Goal: Transaction & Acquisition: Obtain resource

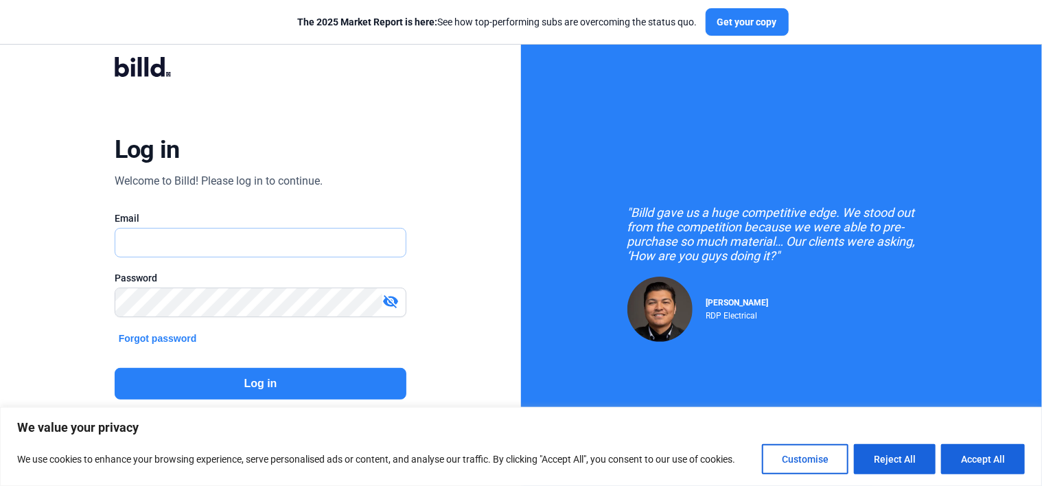
type input "[EMAIL_ADDRESS][DOMAIN_NAME]"
click at [257, 381] on button "Log in" at bounding box center [261, 384] width 292 height 32
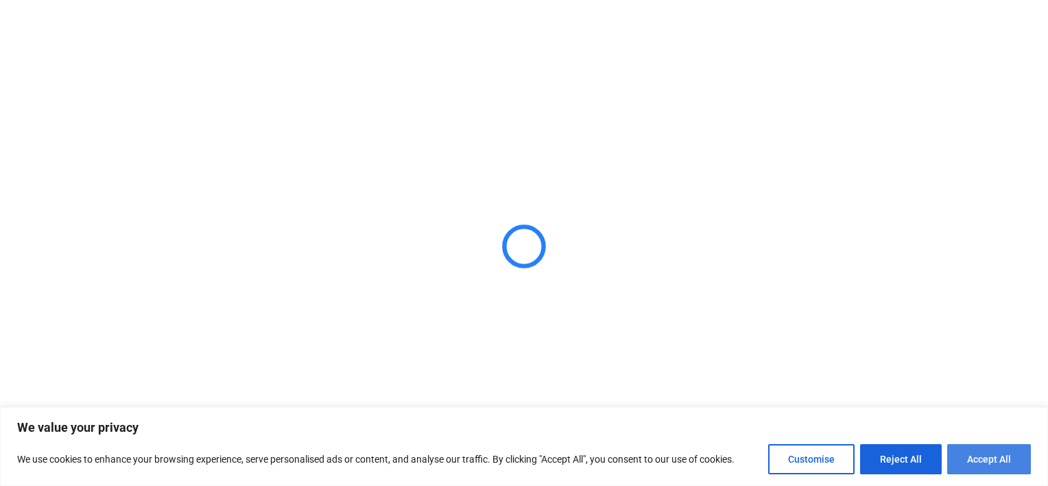
click at [991, 450] on button "Accept All" at bounding box center [990, 459] width 84 height 30
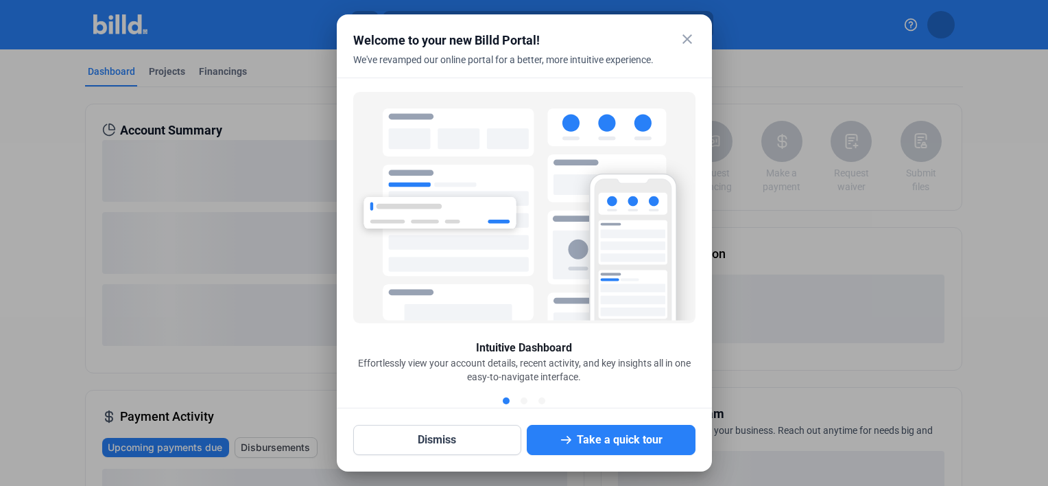
checkbox input "true"
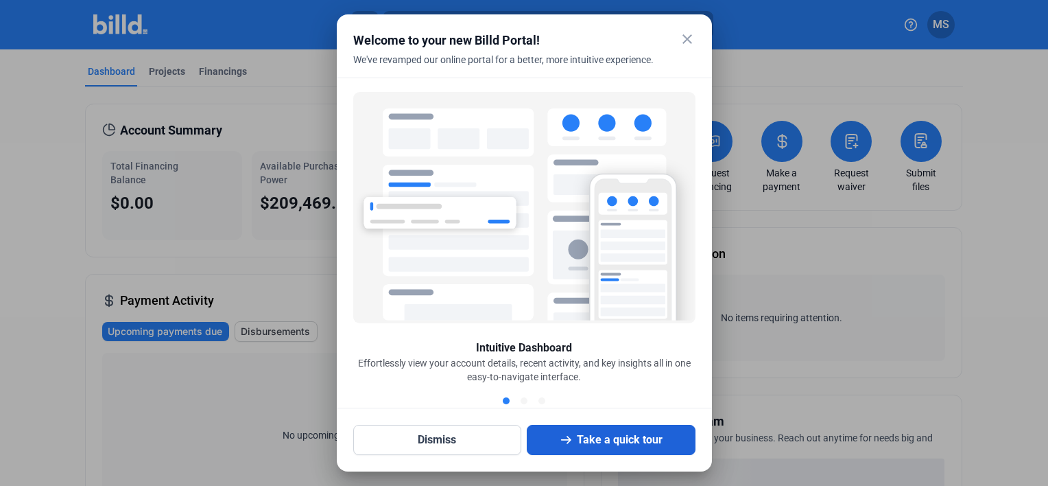
click at [611, 439] on button "Take a quick tour" at bounding box center [611, 440] width 169 height 30
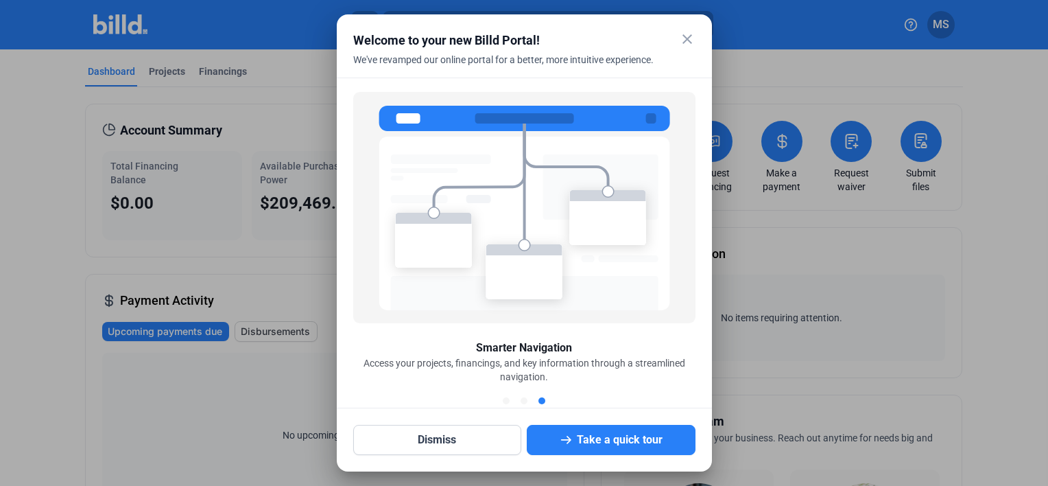
click at [685, 41] on mat-icon "close" at bounding box center [687, 39] width 16 height 16
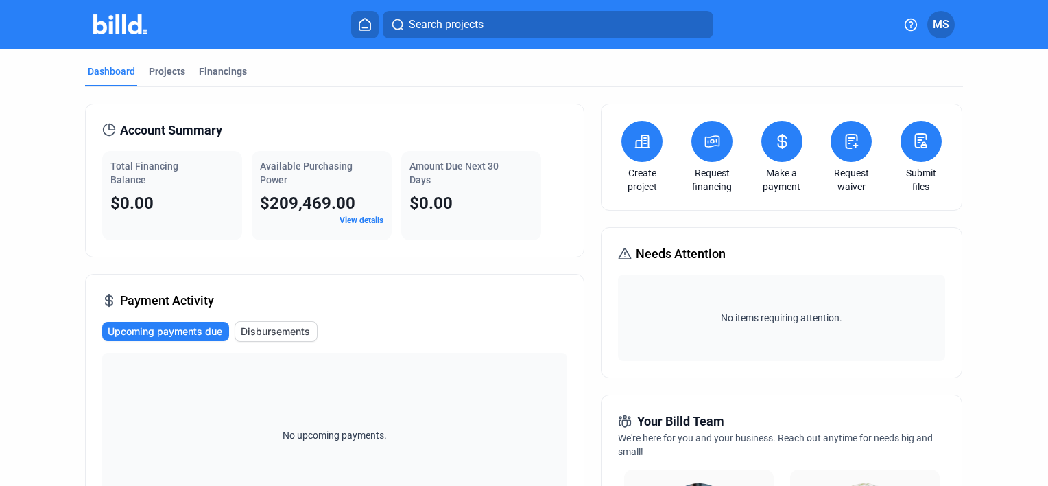
click at [707, 144] on icon at bounding box center [712, 141] width 17 height 16
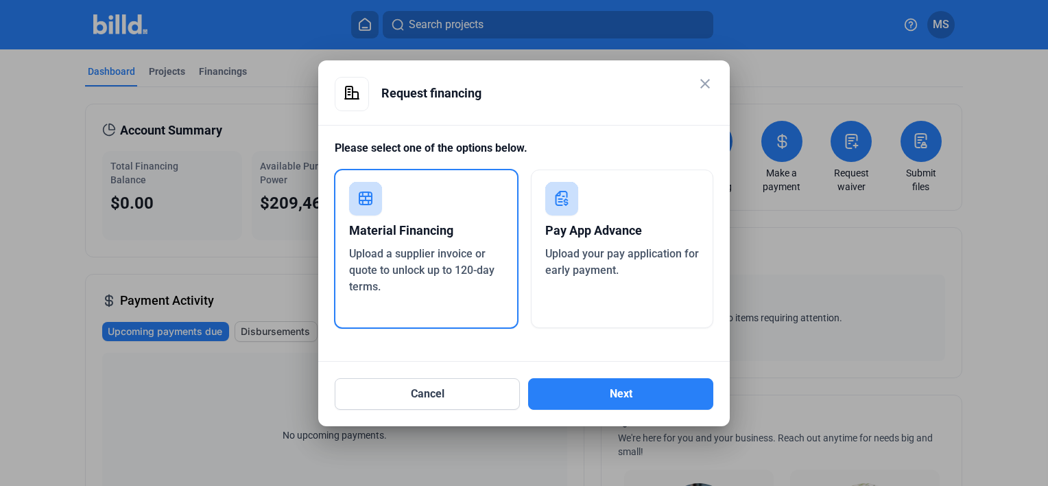
click at [595, 244] on div "Pay App Advance" at bounding box center [622, 230] width 154 height 30
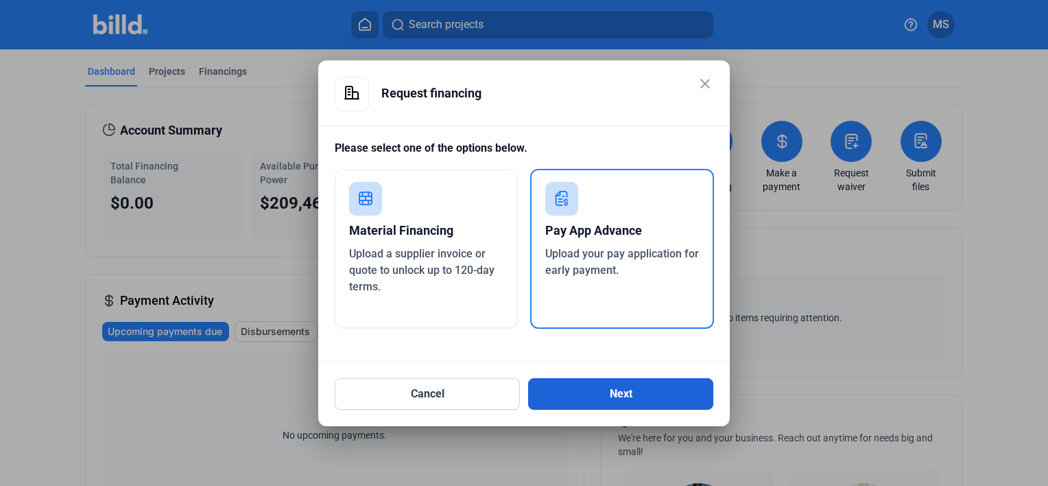
click at [615, 390] on button "Next" at bounding box center [620, 394] width 185 height 32
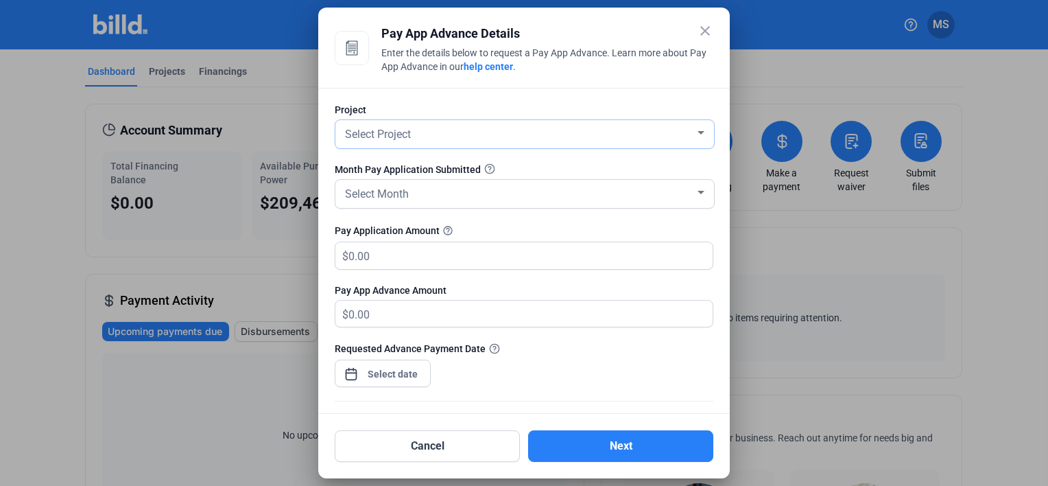
click at [698, 132] on div at bounding box center [701, 132] width 7 height 3
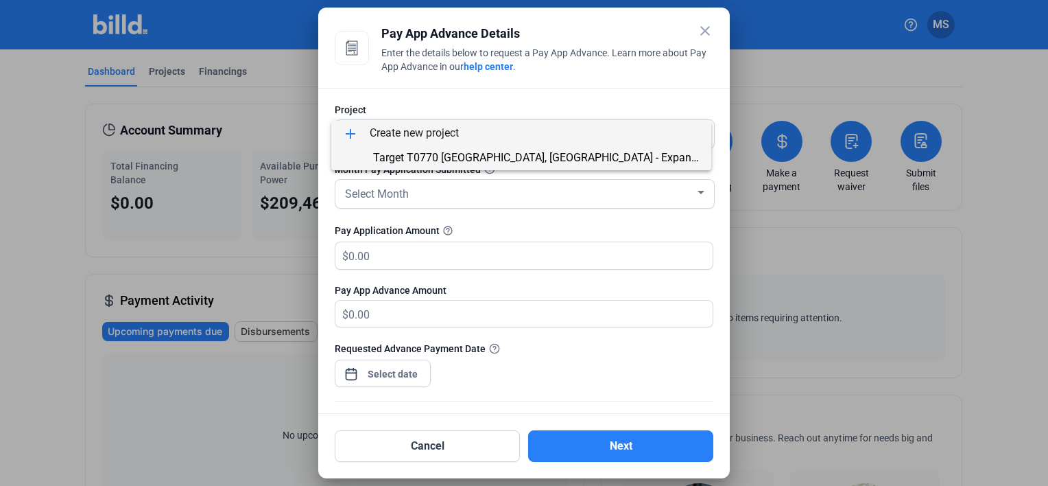
click at [563, 156] on span "Target T0770 [GEOGRAPHIC_DATA], [GEOGRAPHIC_DATA] - Expansion: Landscaping" at bounding box center [577, 157] width 408 height 13
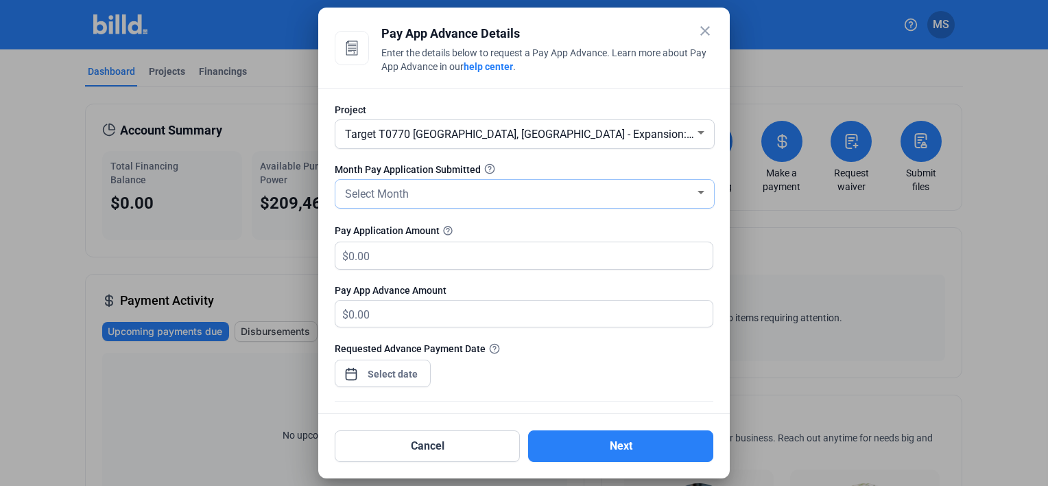
click at [698, 191] on div at bounding box center [701, 192] width 7 height 3
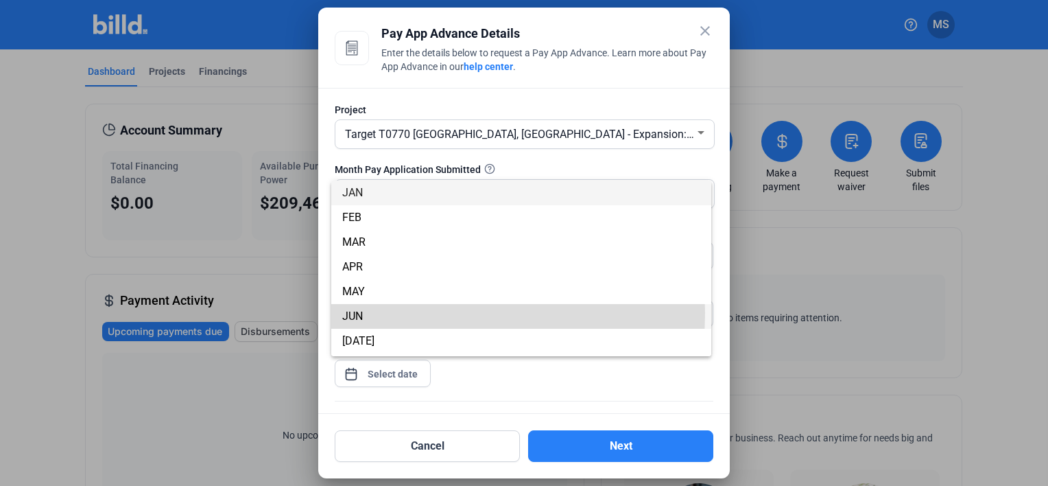
click at [401, 313] on span "JUN" at bounding box center [521, 316] width 358 height 25
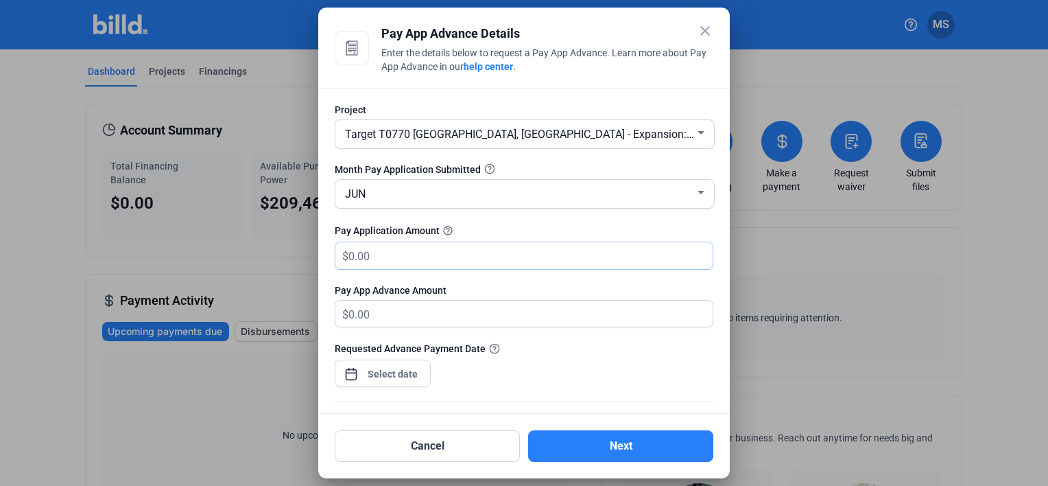
click at [414, 258] on input "text" at bounding box center [531, 255] width 364 height 27
type input "101,000"
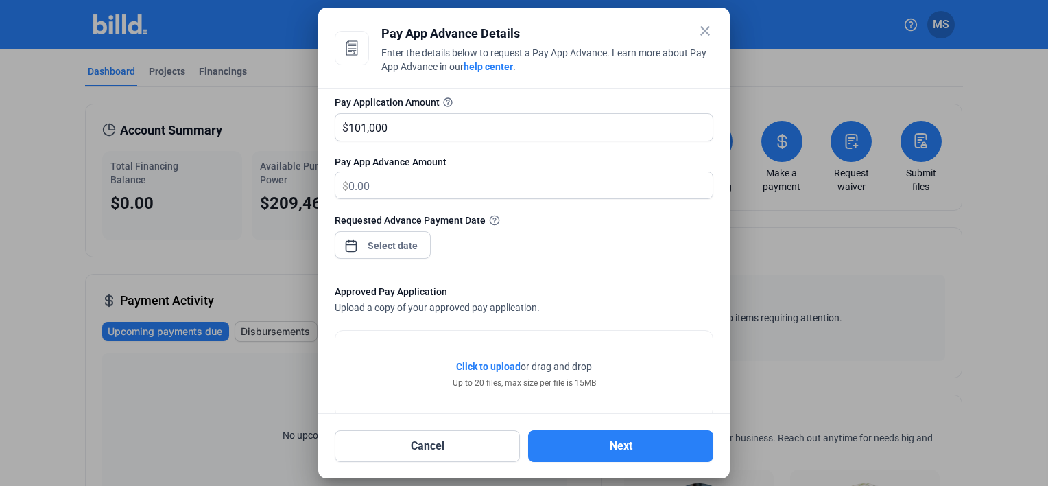
scroll to position [137, 0]
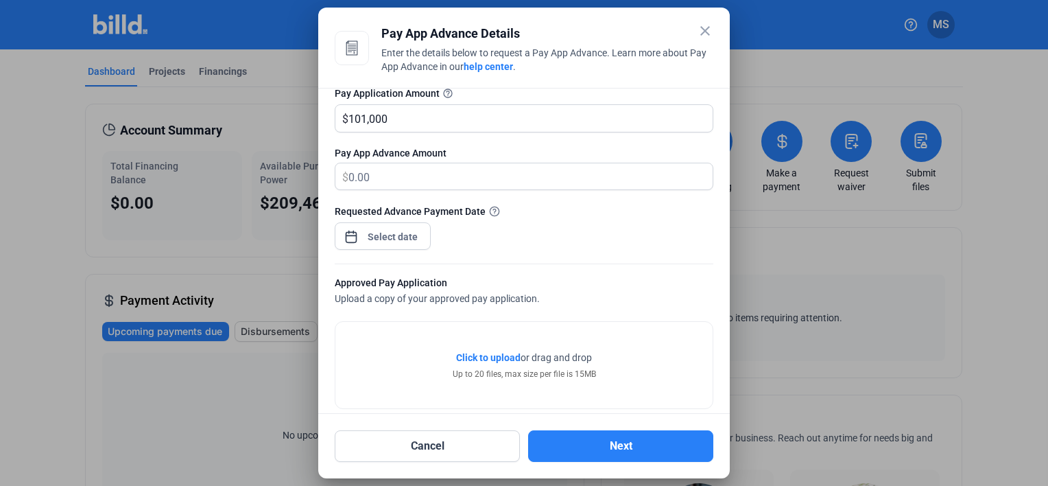
click at [342, 171] on div "$" at bounding box center [517, 176] width 362 height 27
click at [596, 257] on div at bounding box center [524, 257] width 379 height 14
click at [398, 233] on div "close Pay App Advance Details Enter the details below to request a Pay App Adva…" at bounding box center [524, 243] width 1048 height 486
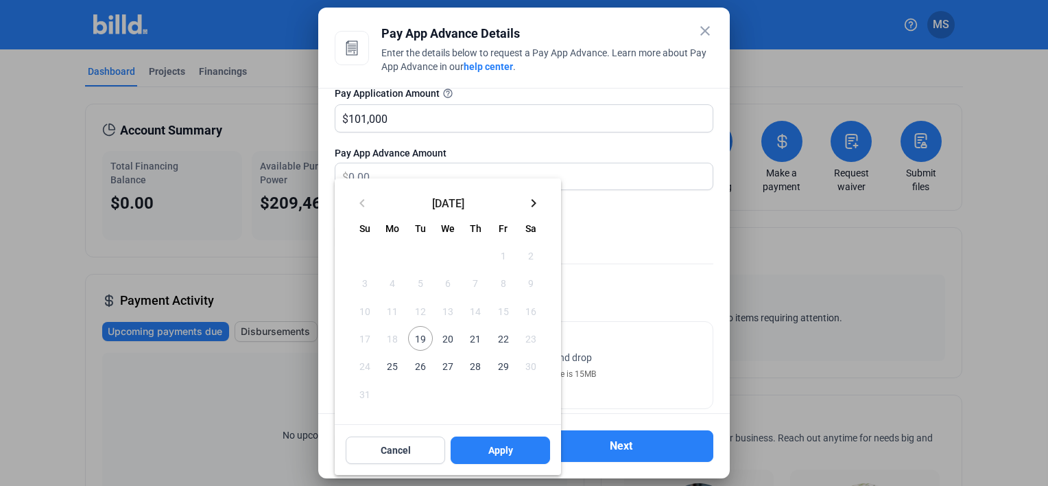
click at [502, 340] on span "22" at bounding box center [503, 338] width 25 height 25
click at [503, 447] on span "Apply" at bounding box center [501, 450] width 25 height 14
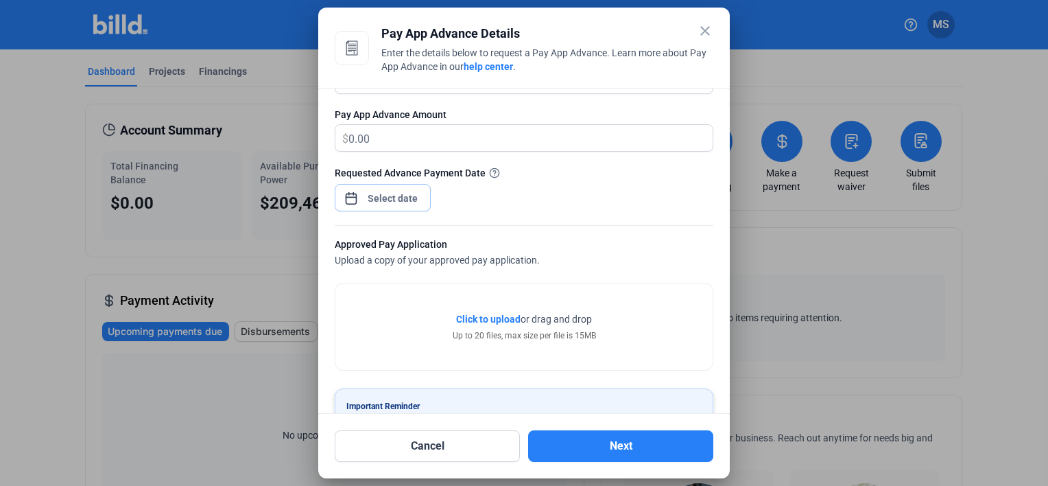
scroll to position [206, 0]
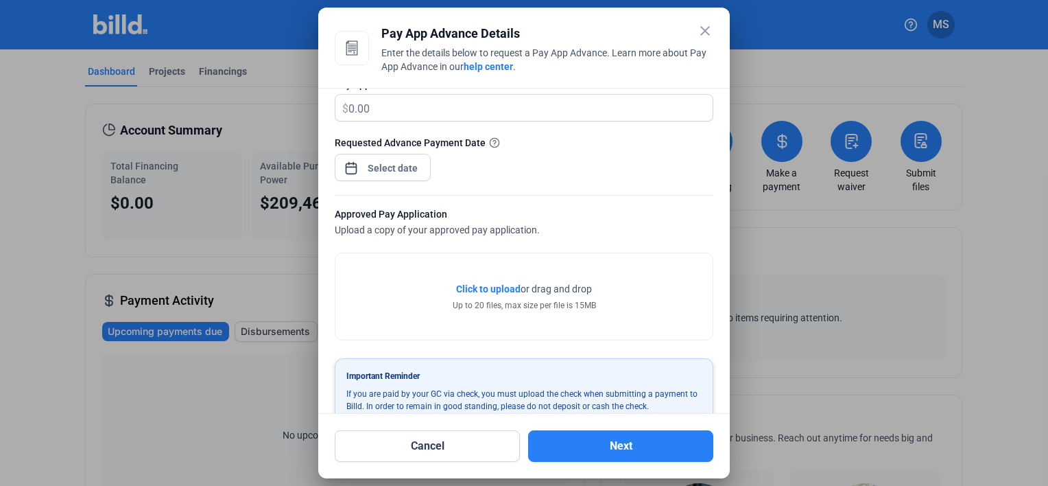
click at [483, 288] on span "Click to upload" at bounding box center [488, 288] width 64 height 11
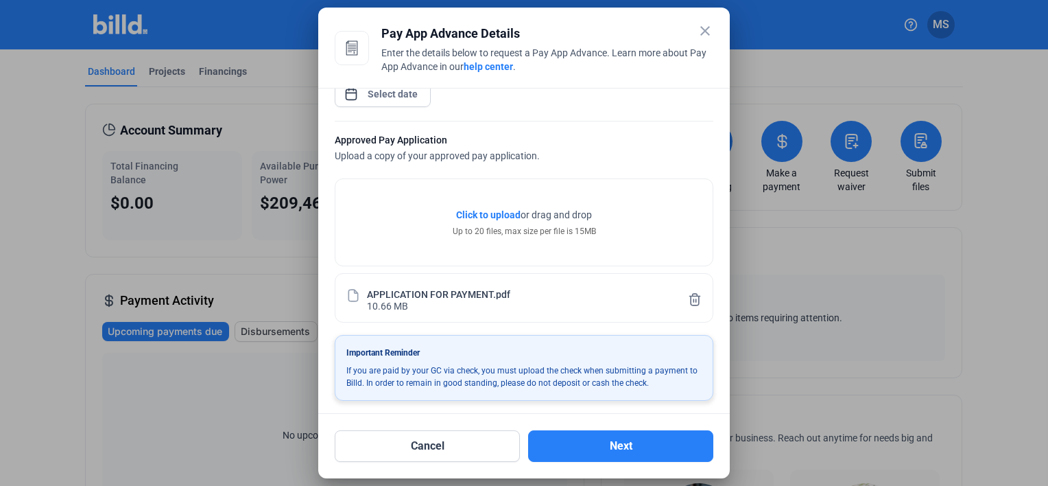
scroll to position [283, 0]
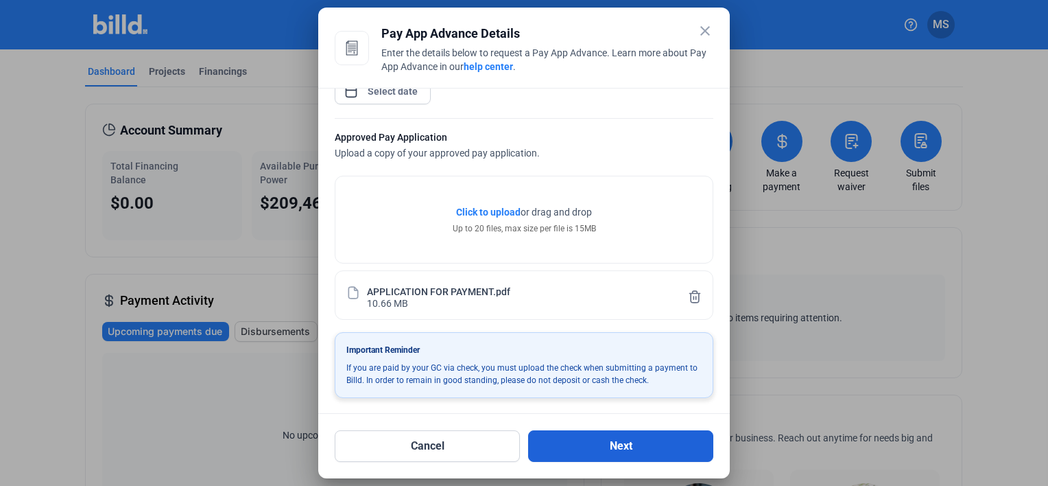
click at [626, 445] on button "Next" at bounding box center [620, 446] width 185 height 32
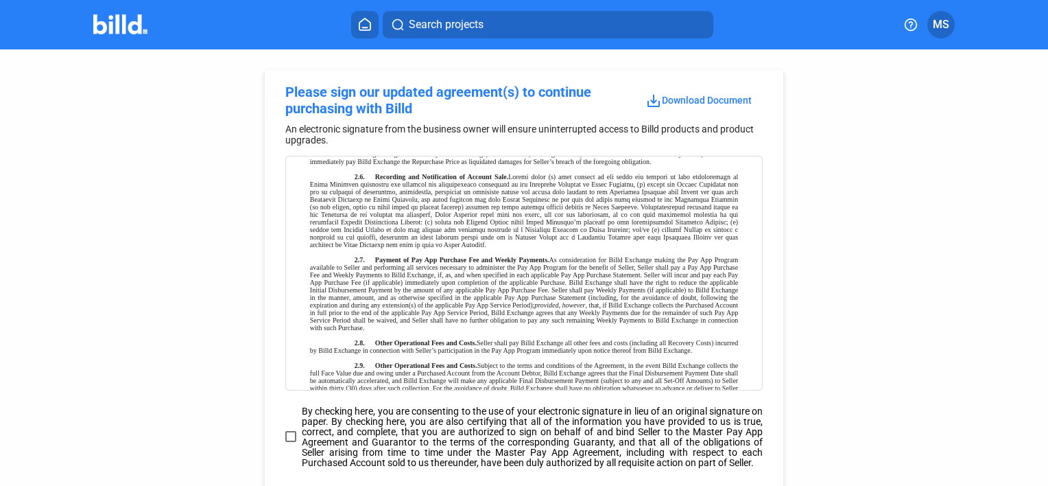
scroll to position [892, 0]
click at [288, 436] on span at bounding box center [290, 436] width 11 height 11
click at [0, 0] on input "By checking here, you are consenting to the use of your electronic signature in…" at bounding box center [0, 0] width 0 height 0
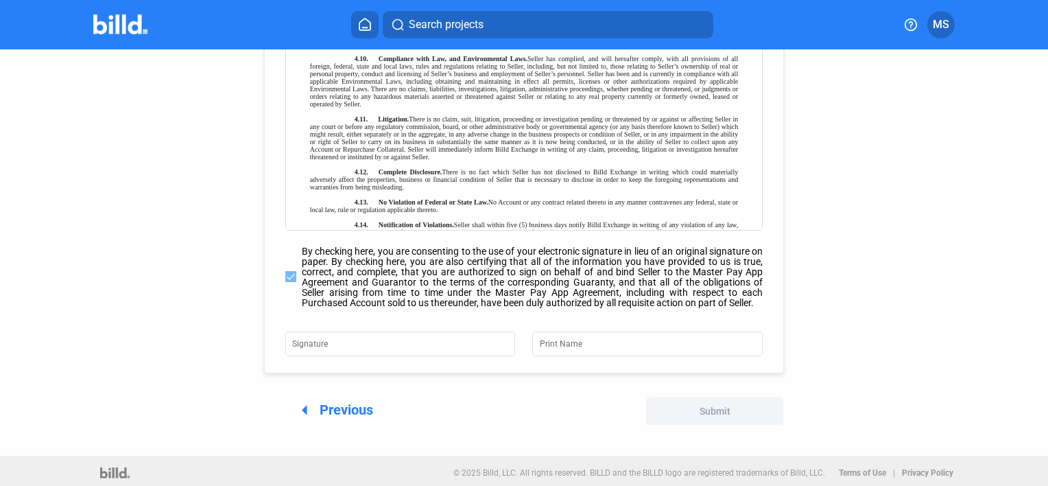
scroll to position [165, 0]
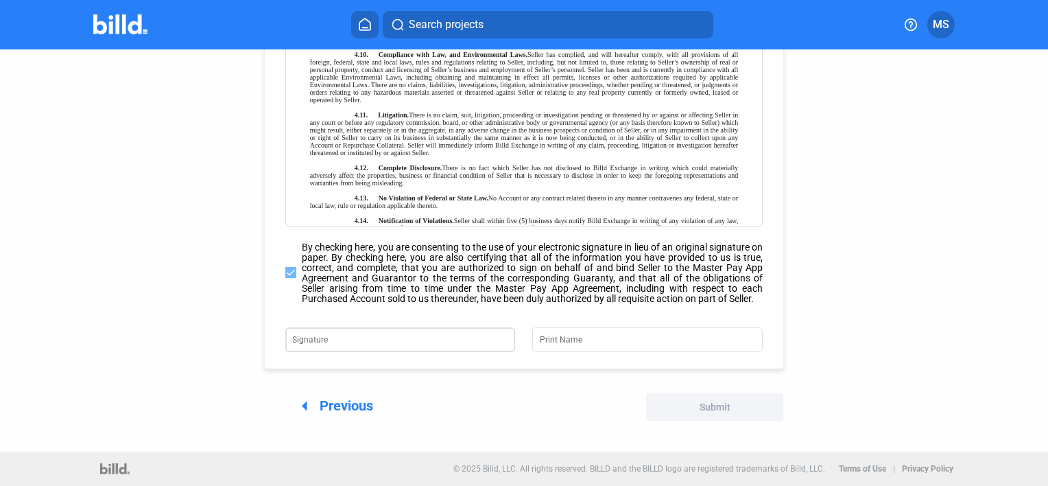
click at [357, 345] on input "Signature" at bounding box center [392, 338] width 200 height 19
type input "MAS"
click at [555, 336] on input "Print Name" at bounding box center [640, 338] width 200 height 19
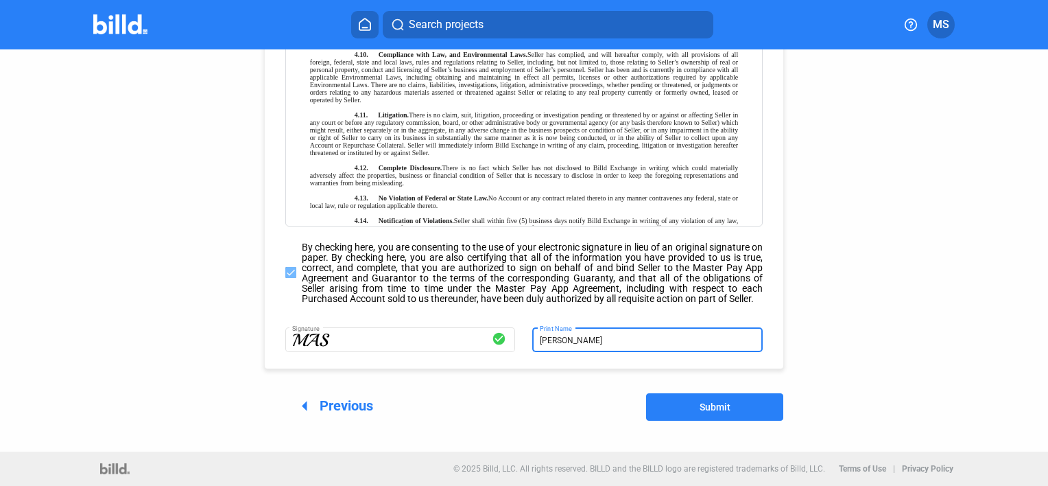
type input "[PERSON_NAME]"
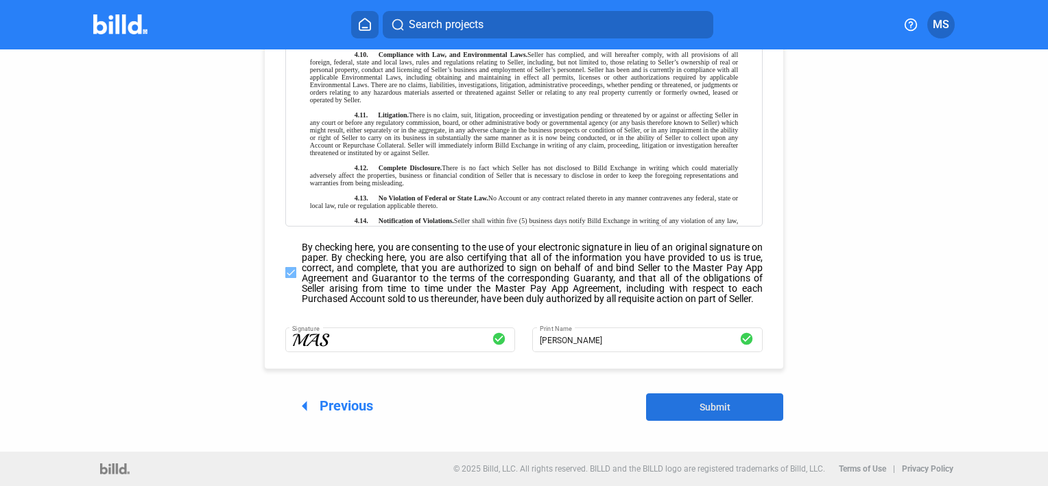
click at [705, 403] on span "Submit" at bounding box center [715, 406] width 31 height 11
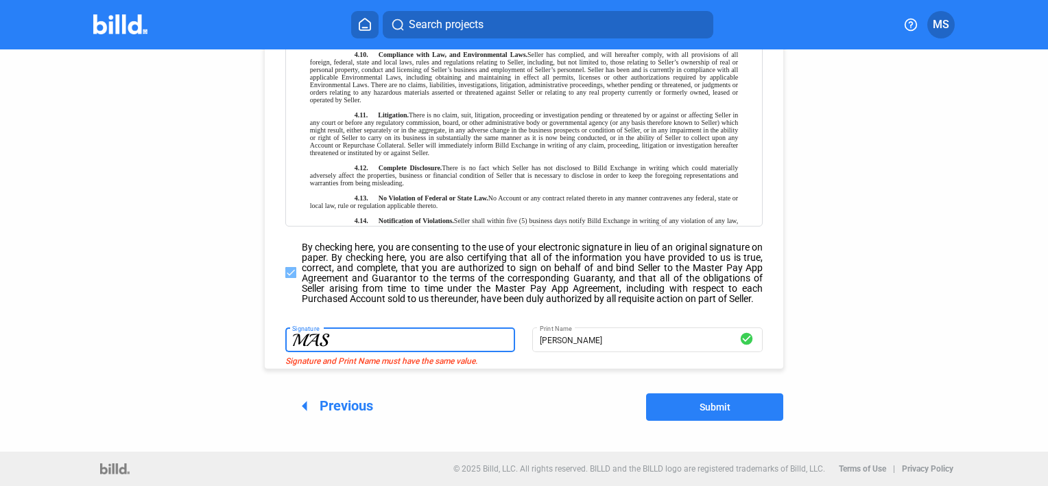
drag, startPoint x: 364, startPoint y: 338, endPoint x: 290, endPoint y: 336, distance: 74.1
click at [292, 336] on input "MAS" at bounding box center [400, 338] width 216 height 19
type input "[PERSON_NAME]"
click at [705, 408] on span "Submit" at bounding box center [715, 406] width 31 height 11
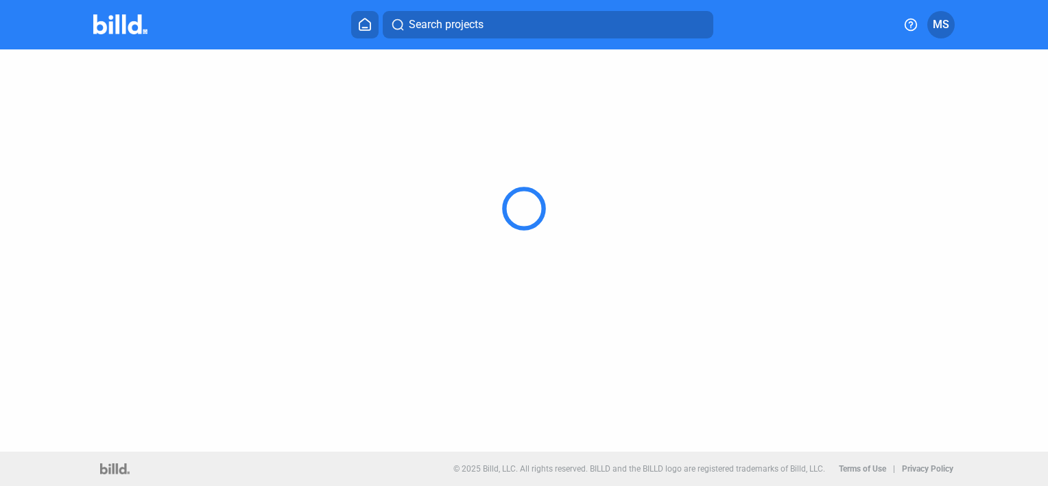
scroll to position [84, 0]
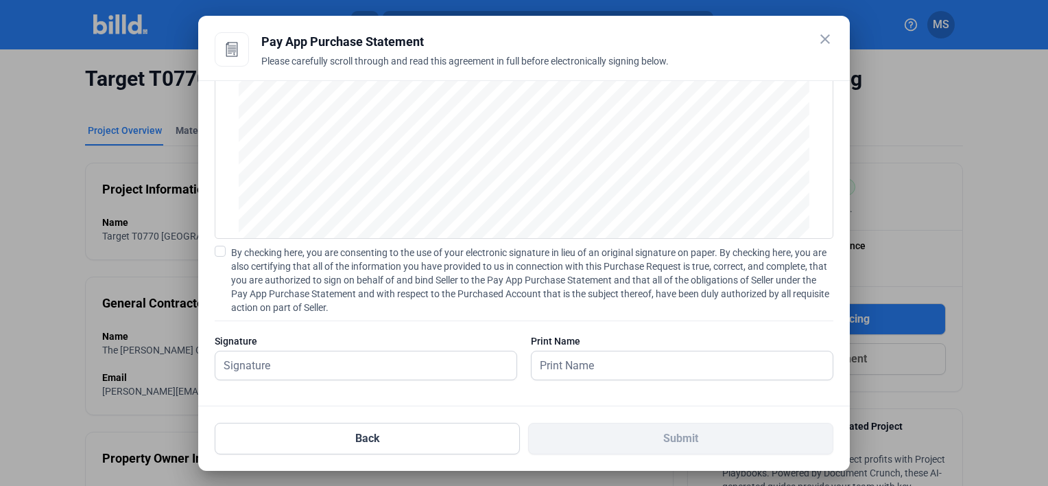
scroll to position [106, 0]
click at [283, 371] on input "text" at bounding box center [358, 361] width 286 height 28
type input "[PERSON_NAME]"
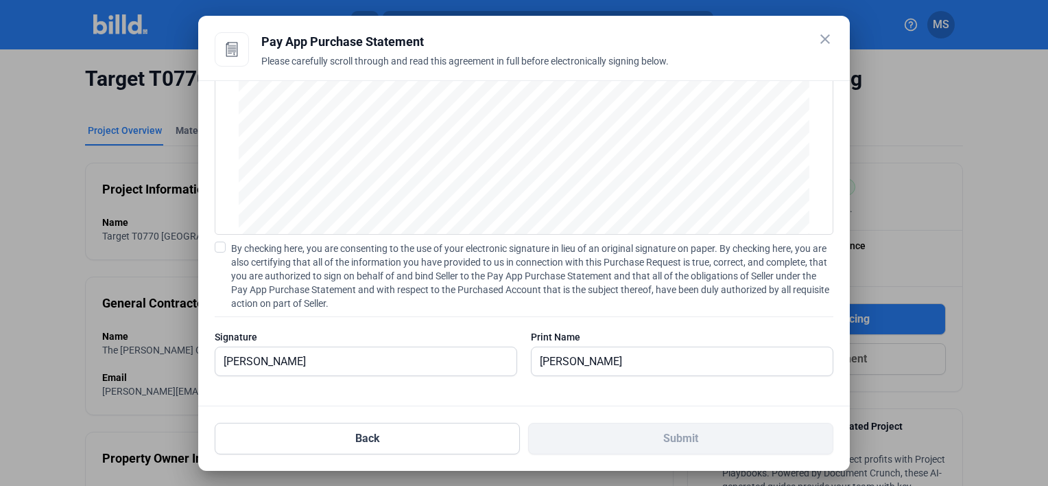
click at [473, 395] on div "PAY APP PURCHASE STATEMENT This PAY APP PURCHASE STATEMENT is being executed an…" at bounding box center [524, 243] width 652 height 326
click at [618, 351] on input "[PERSON_NAME]" at bounding box center [675, 361] width 286 height 28
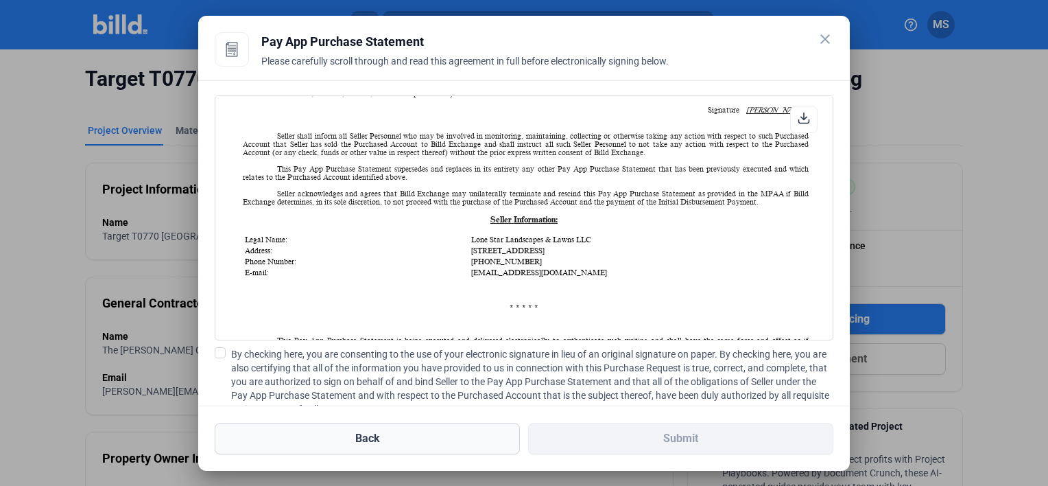
scroll to position [755, 0]
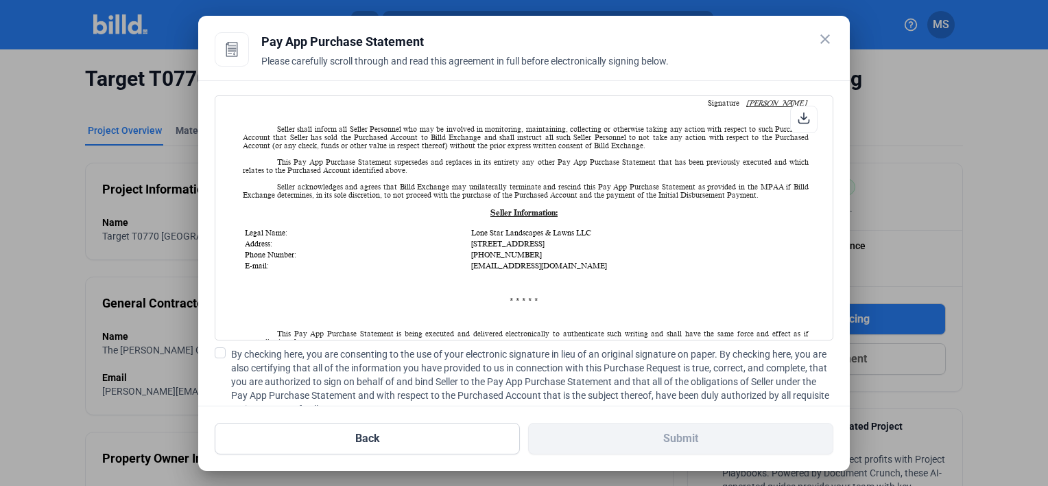
drag, startPoint x: 217, startPoint y: 351, endPoint x: 226, endPoint y: 356, distance: 10.7
click at [217, 351] on span at bounding box center [220, 352] width 11 height 11
click at [0, 0] on input "By checking here, you are consenting to the use of your electronic signature in…" at bounding box center [0, 0] width 0 height 0
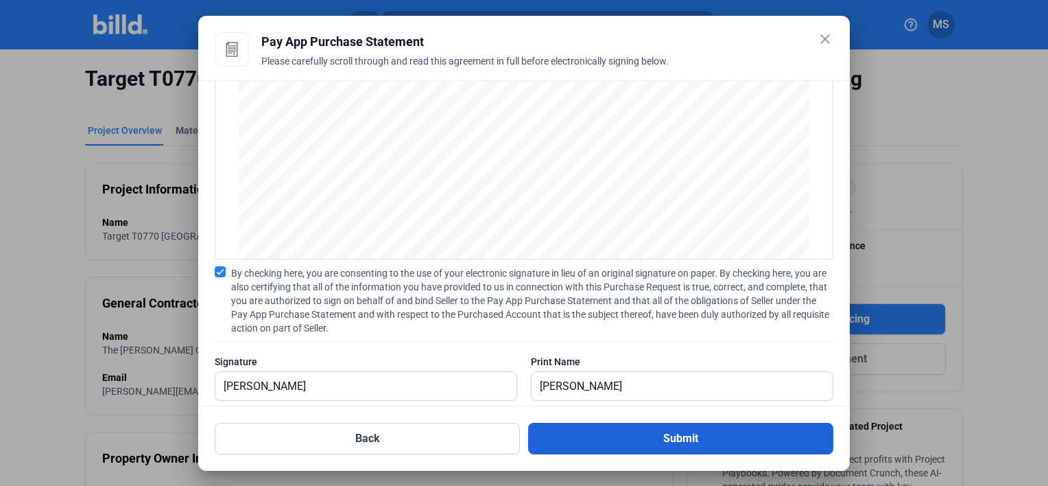
scroll to position [106, 0]
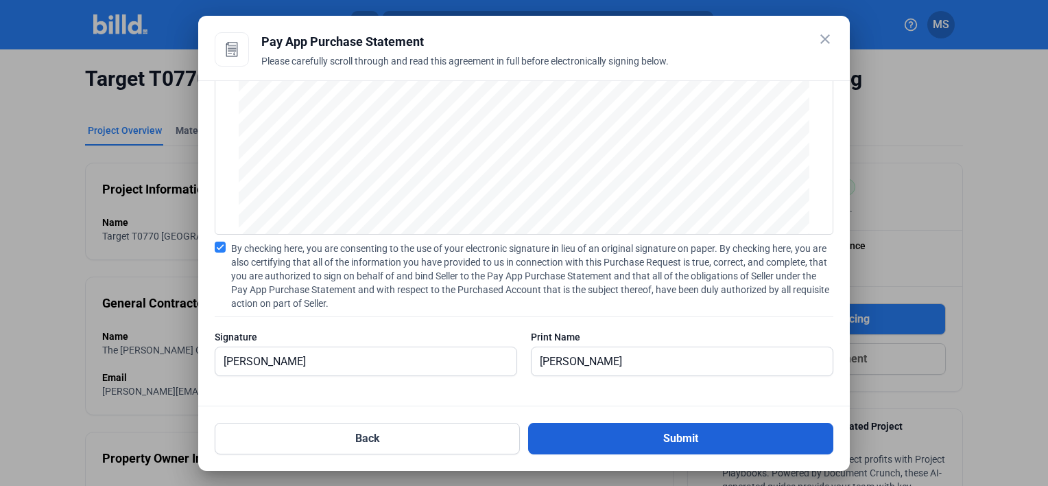
click at [685, 437] on button "Submit" at bounding box center [680, 439] width 305 height 32
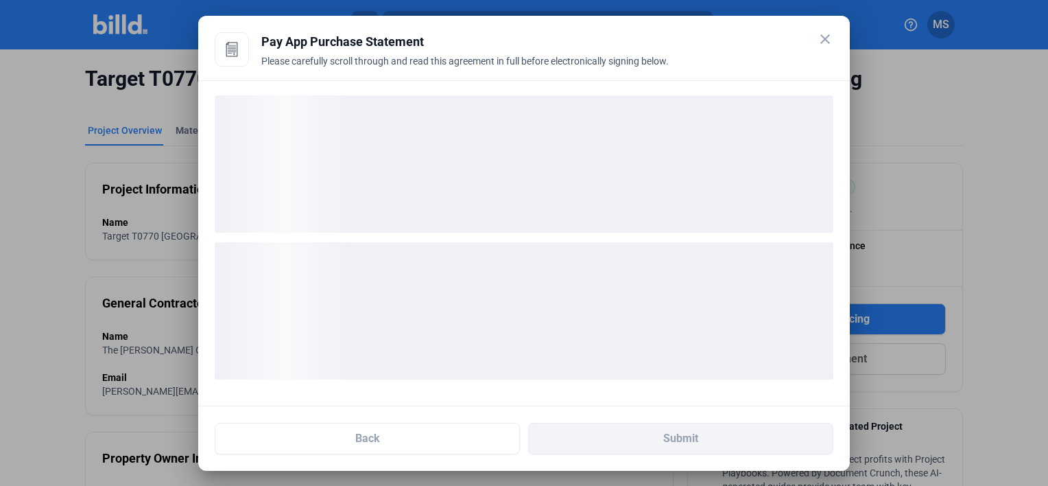
scroll to position [0, 0]
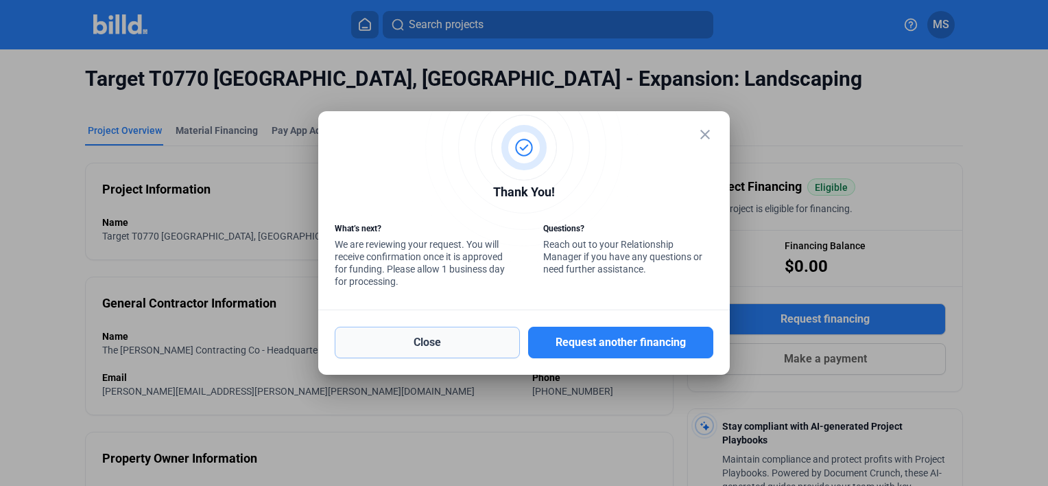
click at [436, 336] on button "Close" at bounding box center [427, 343] width 185 height 32
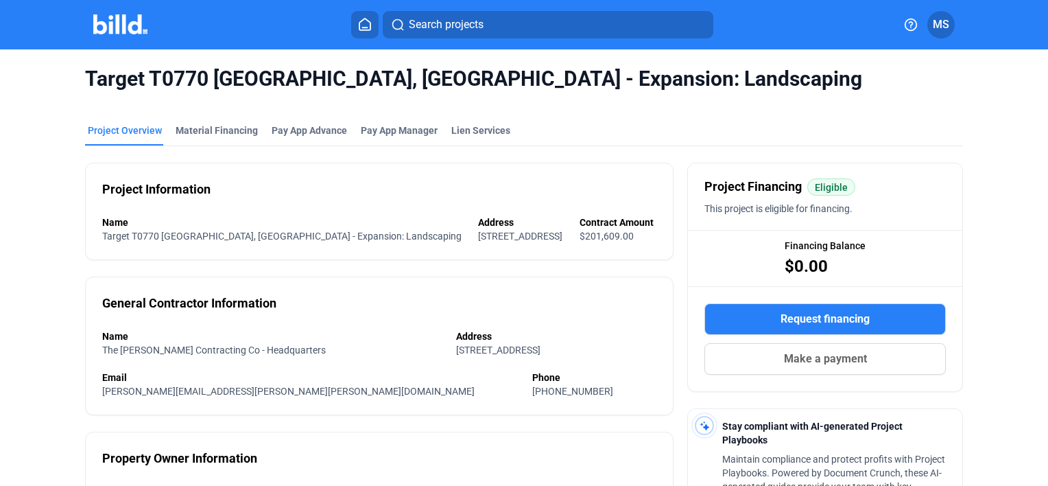
click at [943, 30] on span "MS" at bounding box center [941, 24] width 16 height 16
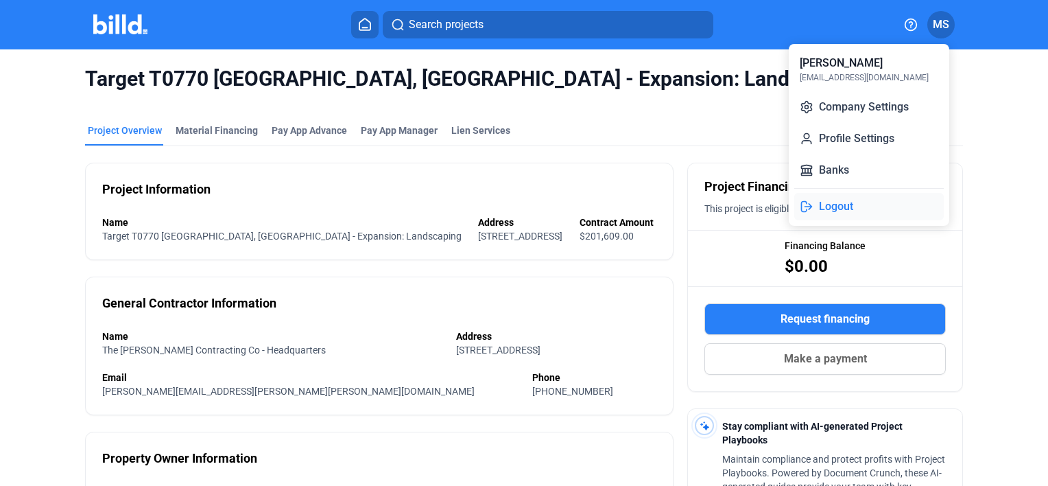
click at [829, 206] on button "Logout" at bounding box center [870, 206] width 150 height 27
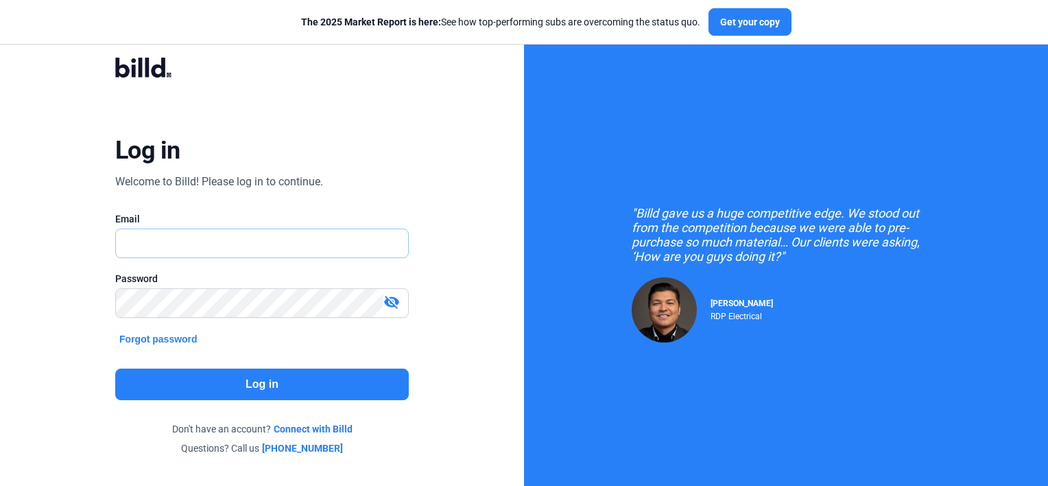
type input "[EMAIL_ADDRESS][DOMAIN_NAME]"
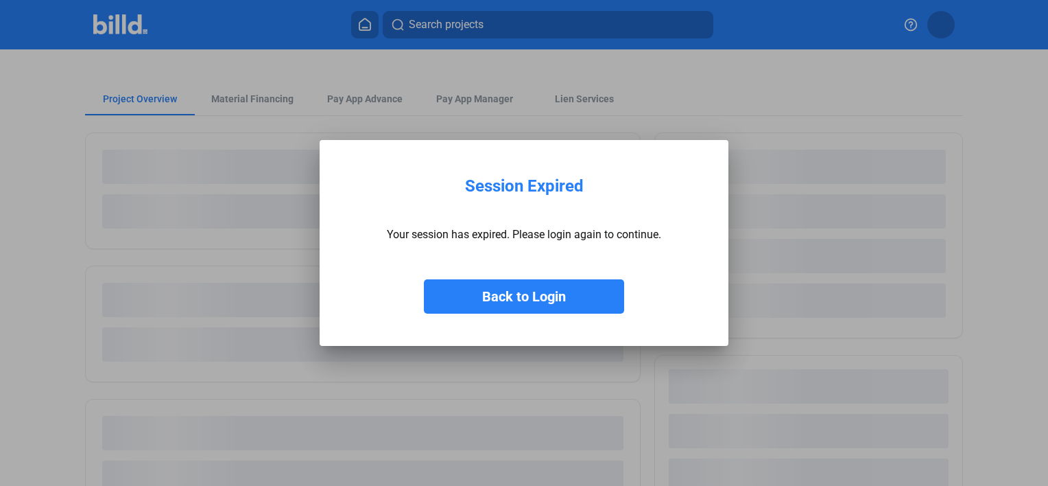
click at [536, 294] on button "Back to Login" at bounding box center [524, 296] width 200 height 34
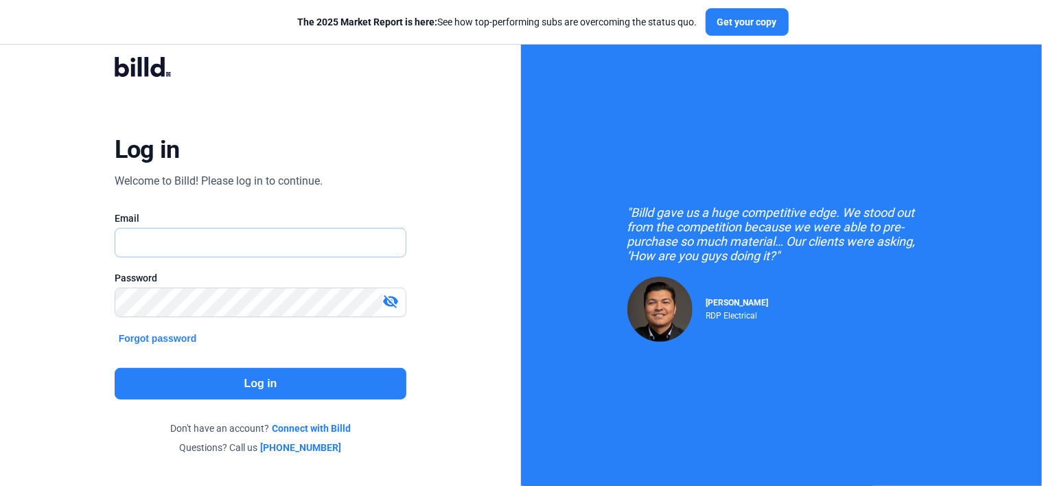
type input "[EMAIL_ADDRESS][DOMAIN_NAME]"
click at [281, 381] on button "Log in" at bounding box center [261, 384] width 292 height 32
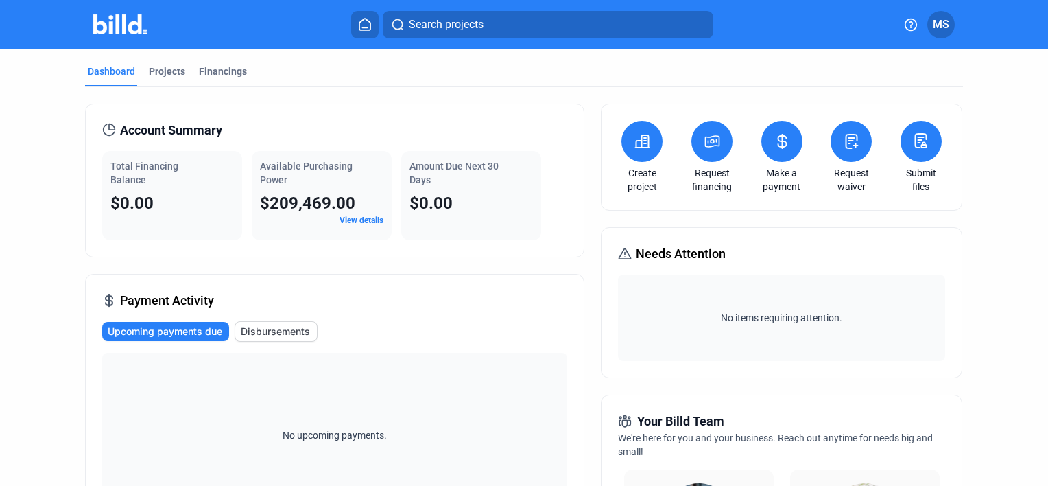
click at [707, 151] on button at bounding box center [712, 141] width 41 height 41
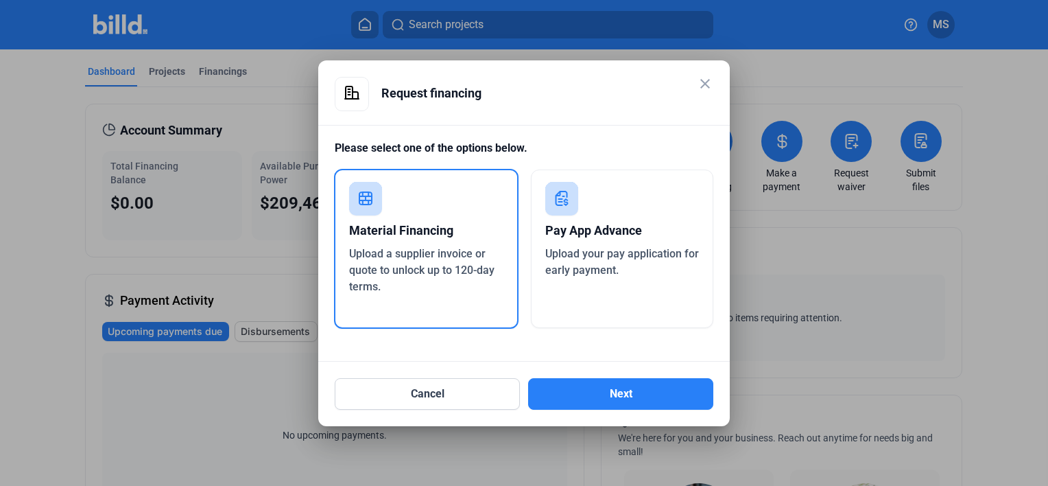
click at [413, 250] on span "Upload a supplier invoice or quote to unlock up to 120-day terms." at bounding box center [421, 270] width 145 height 46
click at [620, 388] on button "Next" at bounding box center [620, 394] width 185 height 32
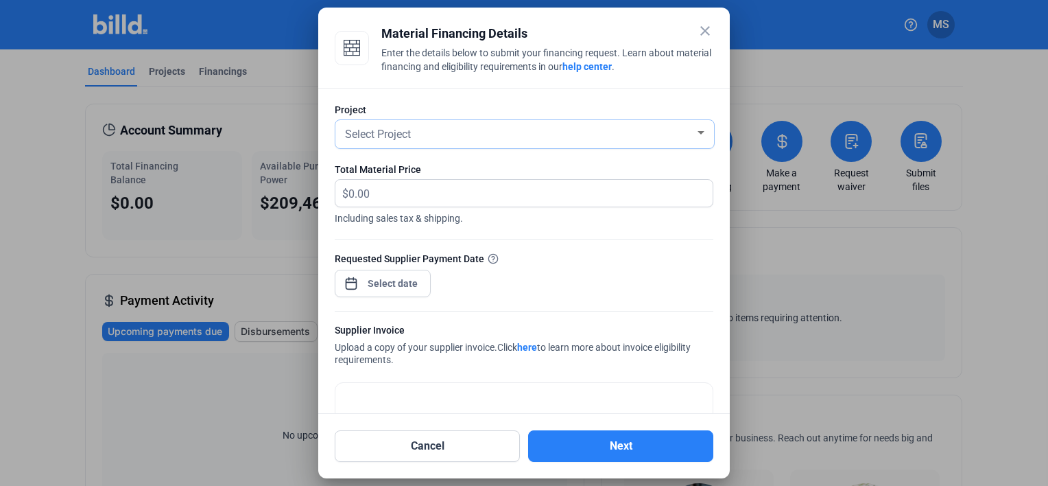
click at [695, 134] on div at bounding box center [701, 133] width 12 height 11
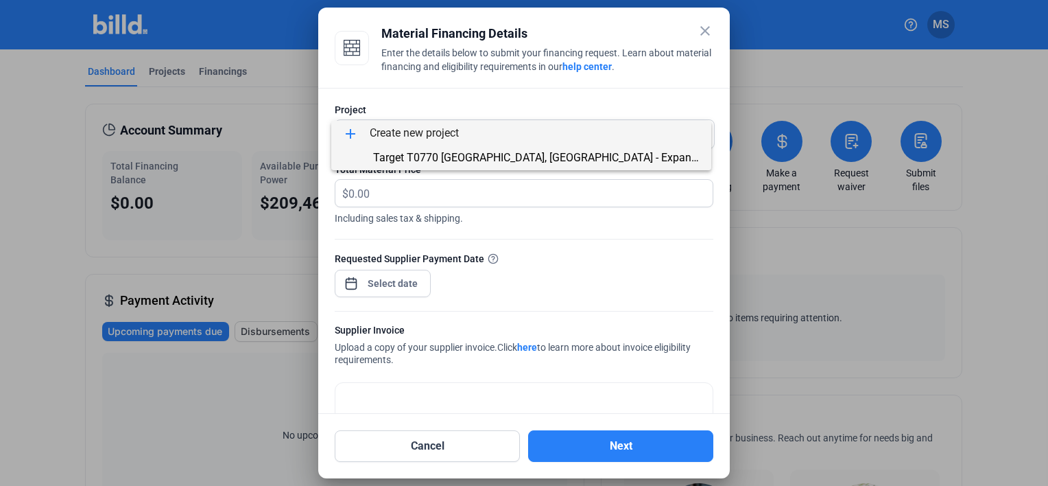
click at [497, 157] on span "Target T0770 [GEOGRAPHIC_DATA], [GEOGRAPHIC_DATA] - Expansion: Landscaping" at bounding box center [577, 157] width 408 height 13
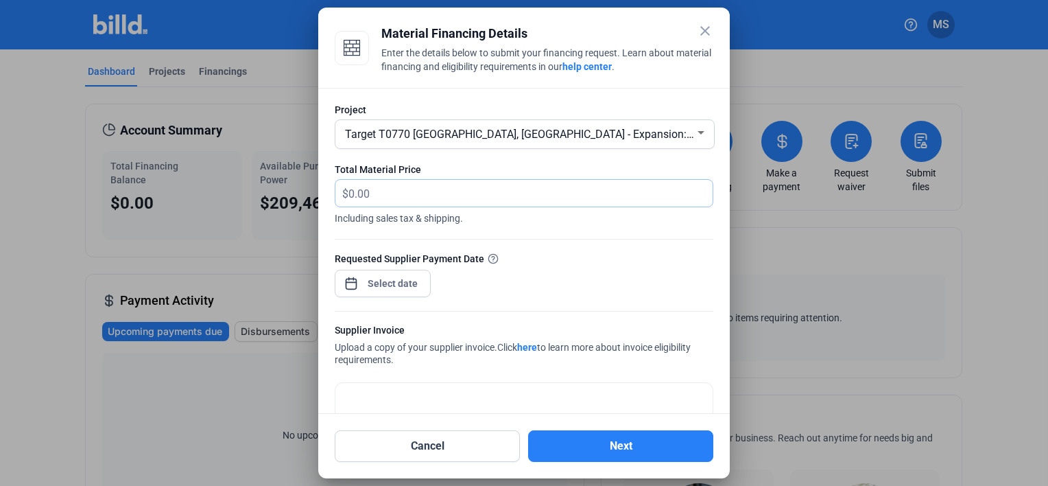
click at [398, 200] on input "text" at bounding box center [523, 193] width 349 height 27
type input "9,060"
click at [384, 284] on div "close Material Financing Details Enter the details below to submit your financi…" at bounding box center [524, 243] width 1048 height 486
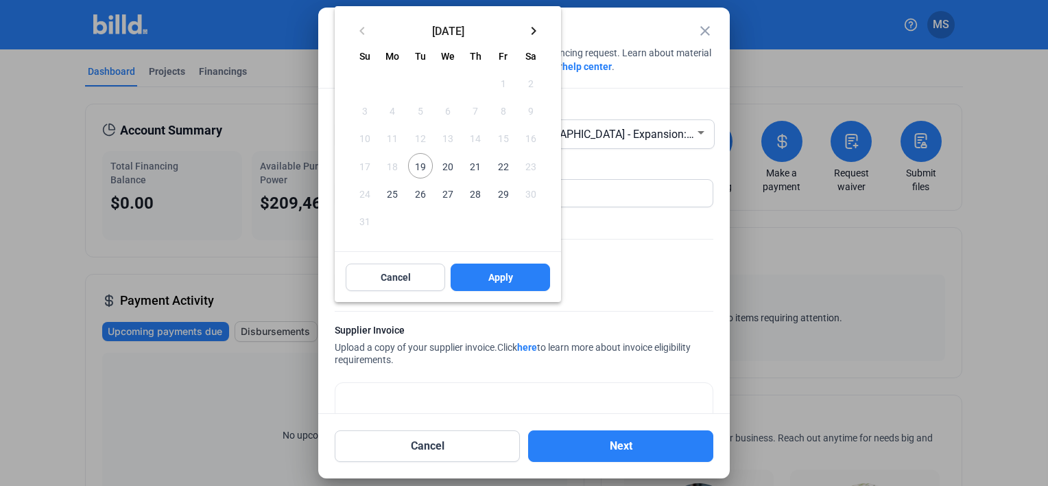
click at [476, 164] on span "21" at bounding box center [475, 165] width 25 height 25
click at [502, 277] on span "Apply" at bounding box center [501, 277] width 25 height 14
type input "Aug 21, 2025"
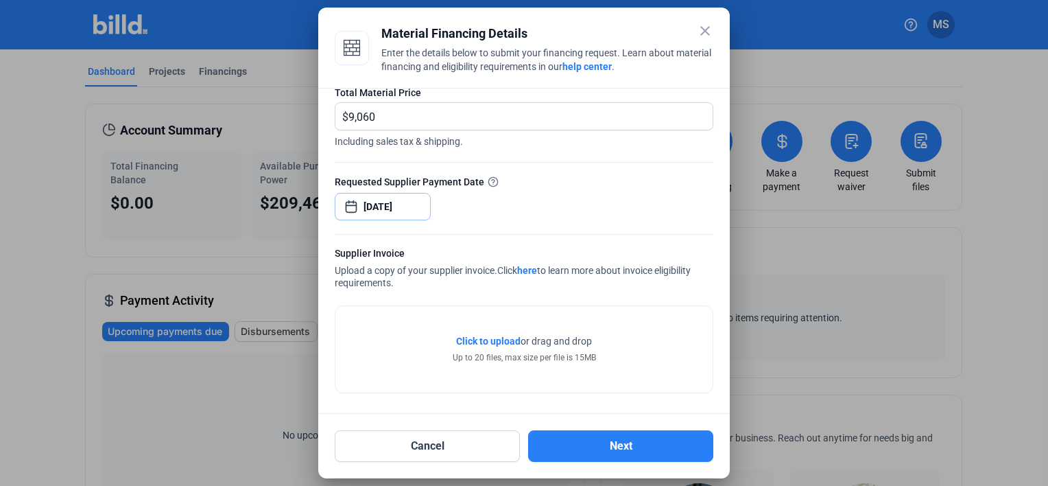
scroll to position [78, 0]
click at [491, 339] on span "Click to upload" at bounding box center [488, 340] width 64 height 11
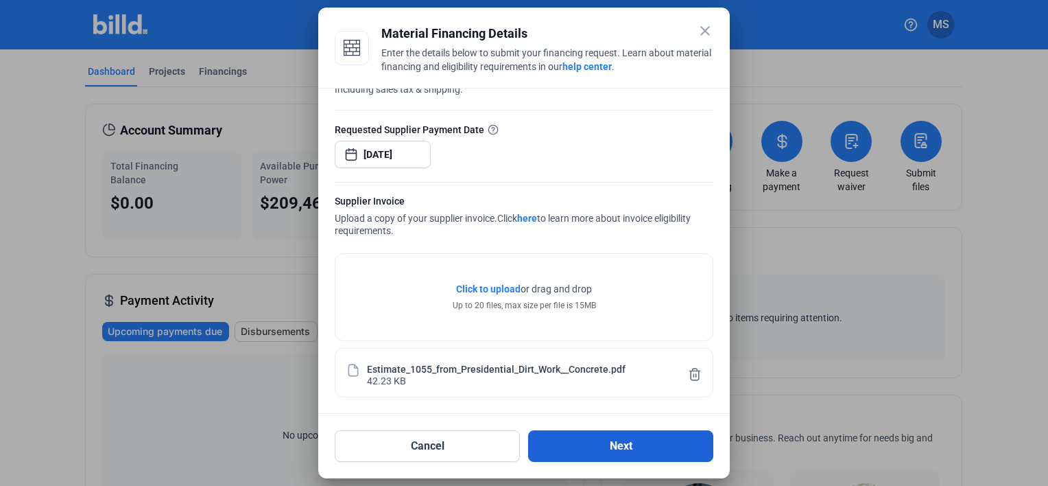
click at [634, 445] on button "Next" at bounding box center [620, 446] width 185 height 32
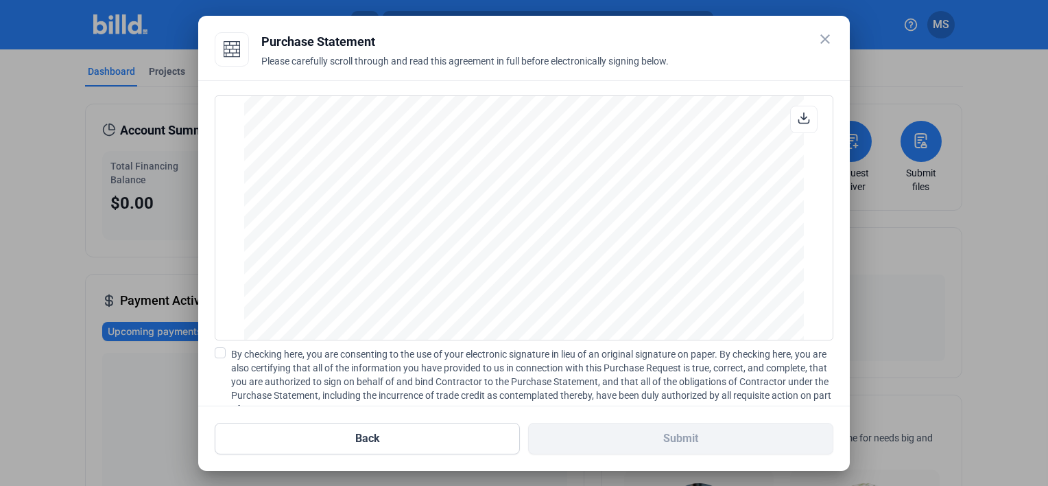
scroll to position [1137, 0]
click at [217, 352] on span at bounding box center [220, 352] width 11 height 11
click at [0, 0] on input "By checking here, you are consenting to the use of your electronic signature in…" at bounding box center [0, 0] width 0 height 0
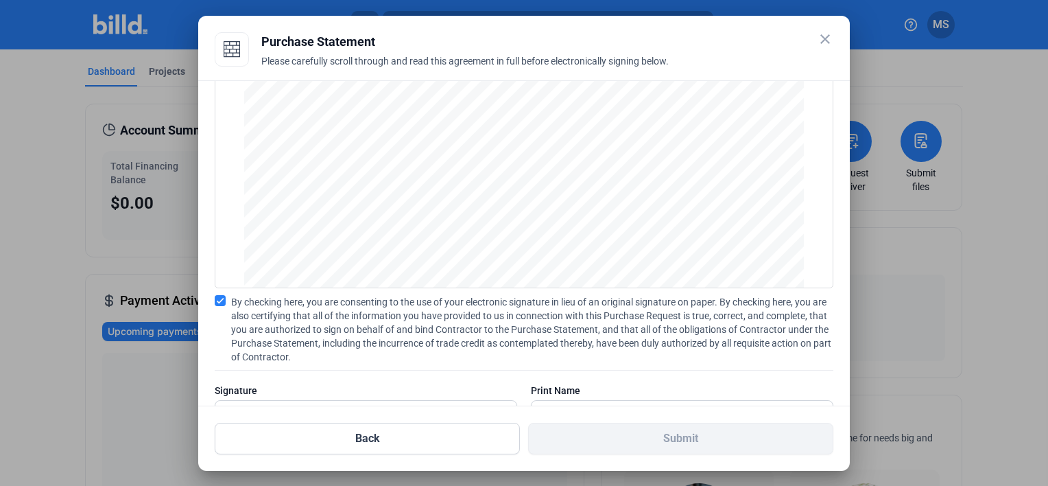
scroll to position [106, 0]
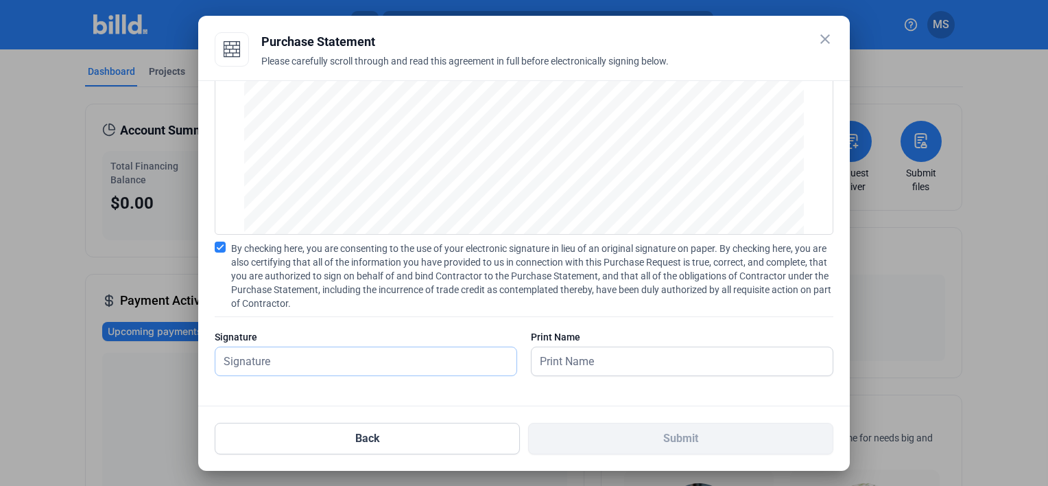
click at [340, 357] on input "text" at bounding box center [358, 361] width 286 height 28
type input "[PERSON_NAME]"
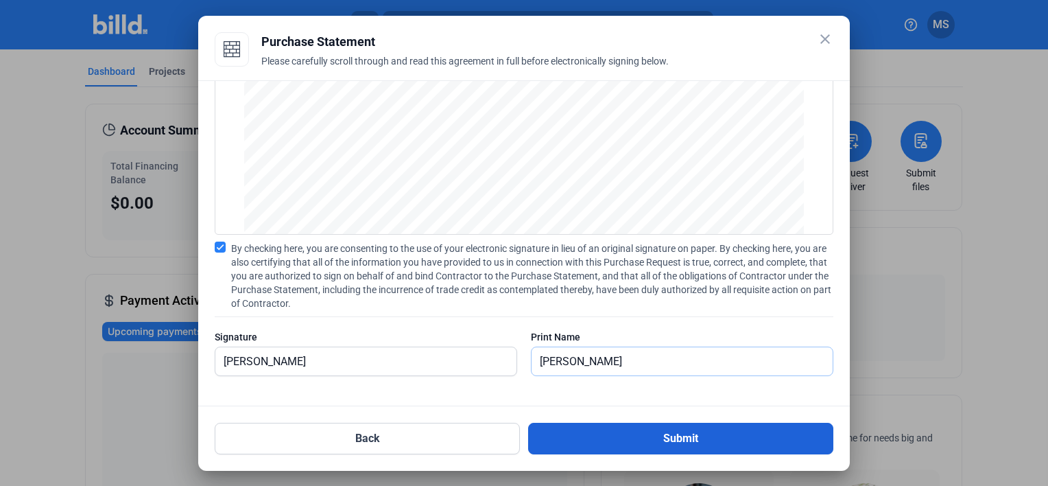
type input "[PERSON_NAME]"
click at [692, 438] on button "Submit" at bounding box center [680, 439] width 305 height 32
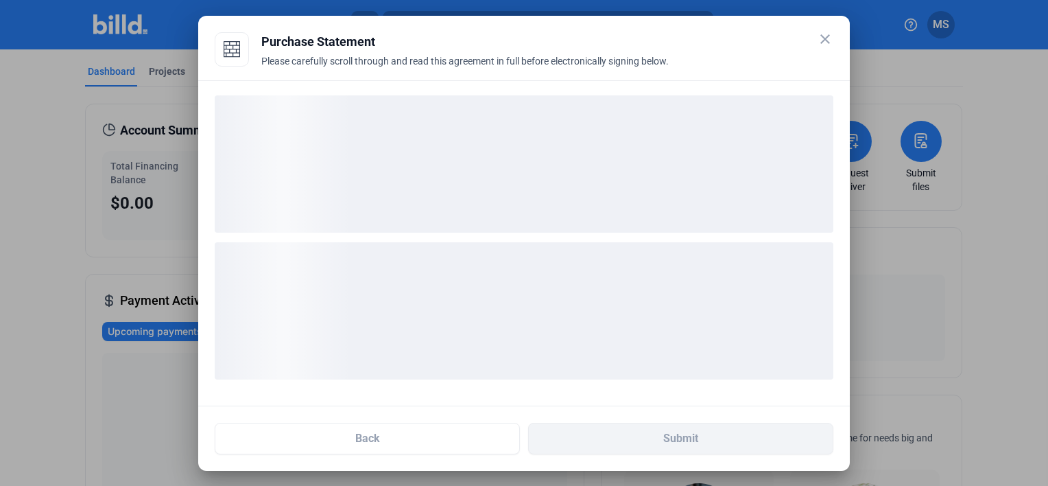
scroll to position [0, 0]
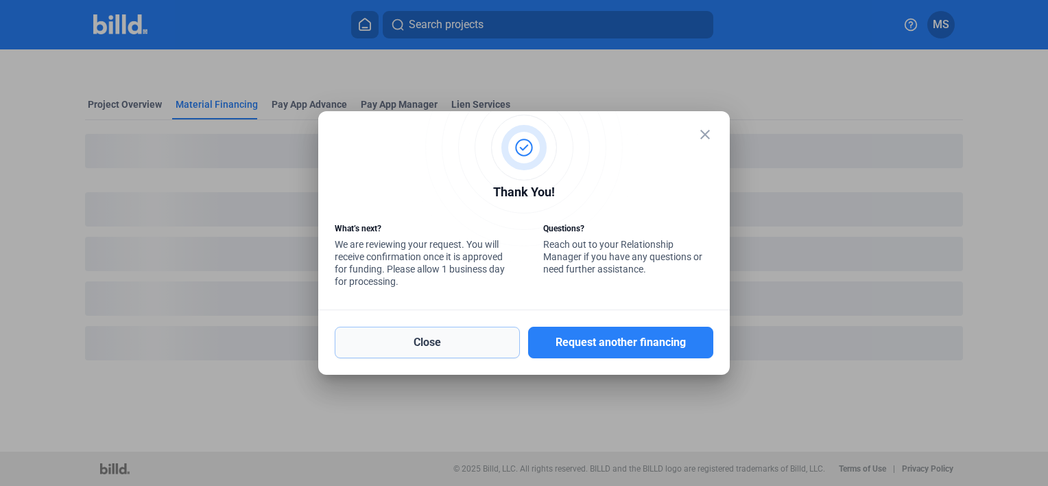
click at [453, 340] on button "Close" at bounding box center [427, 343] width 185 height 32
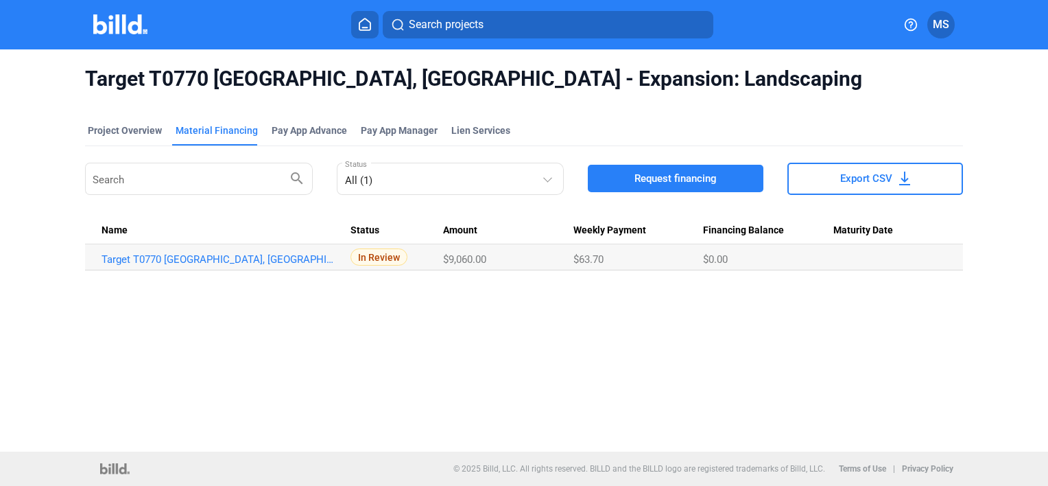
click at [368, 23] on icon at bounding box center [365, 24] width 14 height 13
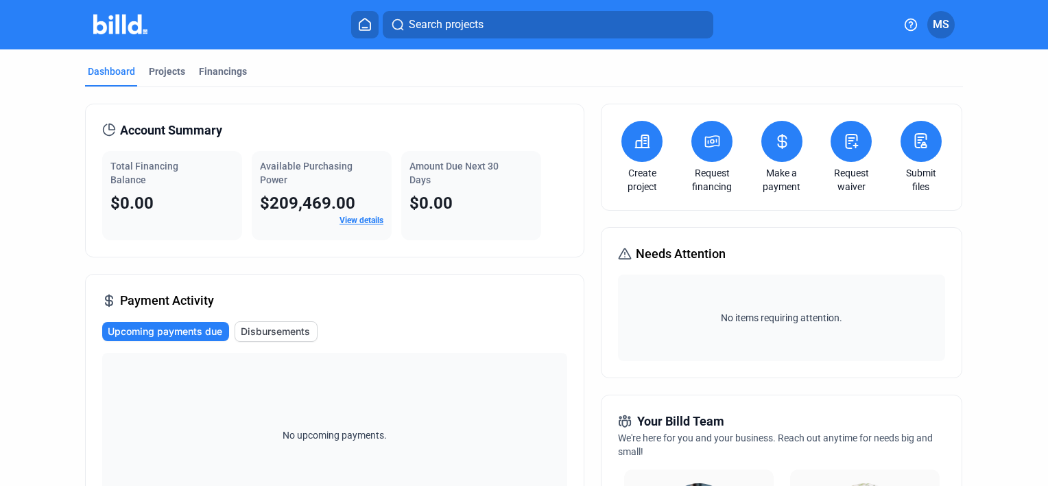
click at [713, 145] on icon at bounding box center [713, 141] width 14 height 11
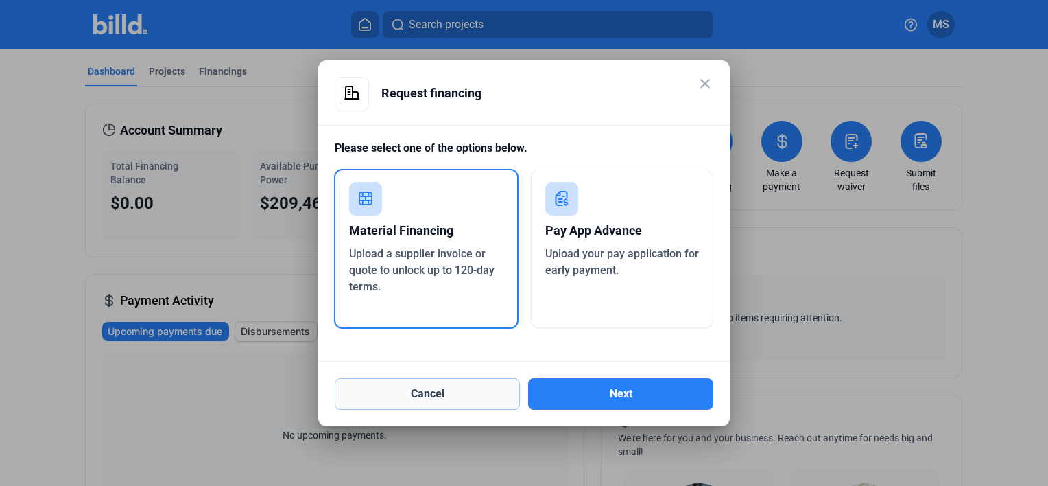
click at [424, 398] on button "Cancel" at bounding box center [427, 394] width 185 height 32
